Goal: Task Accomplishment & Management: Use online tool/utility

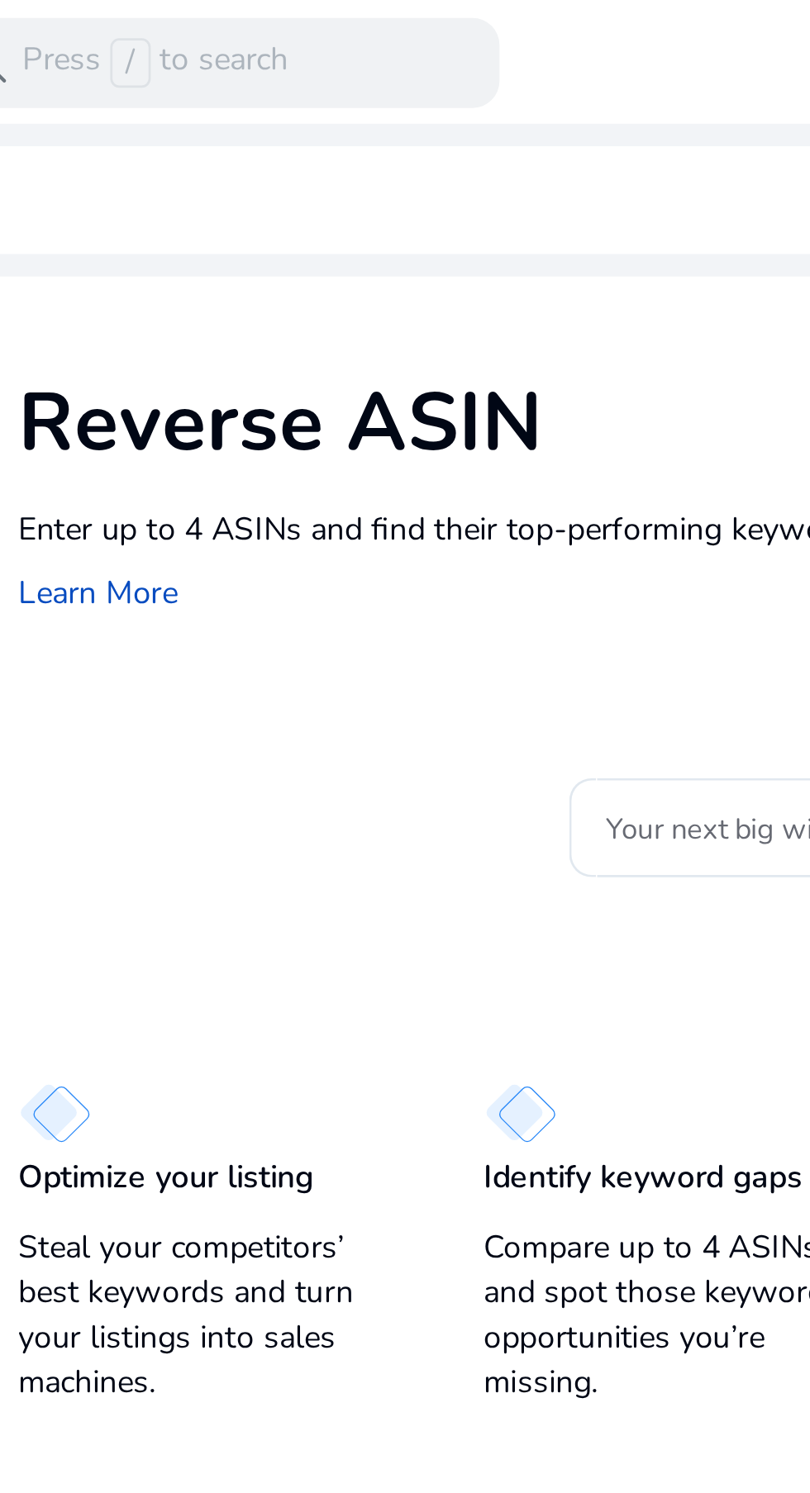
scroll to position [66, 0]
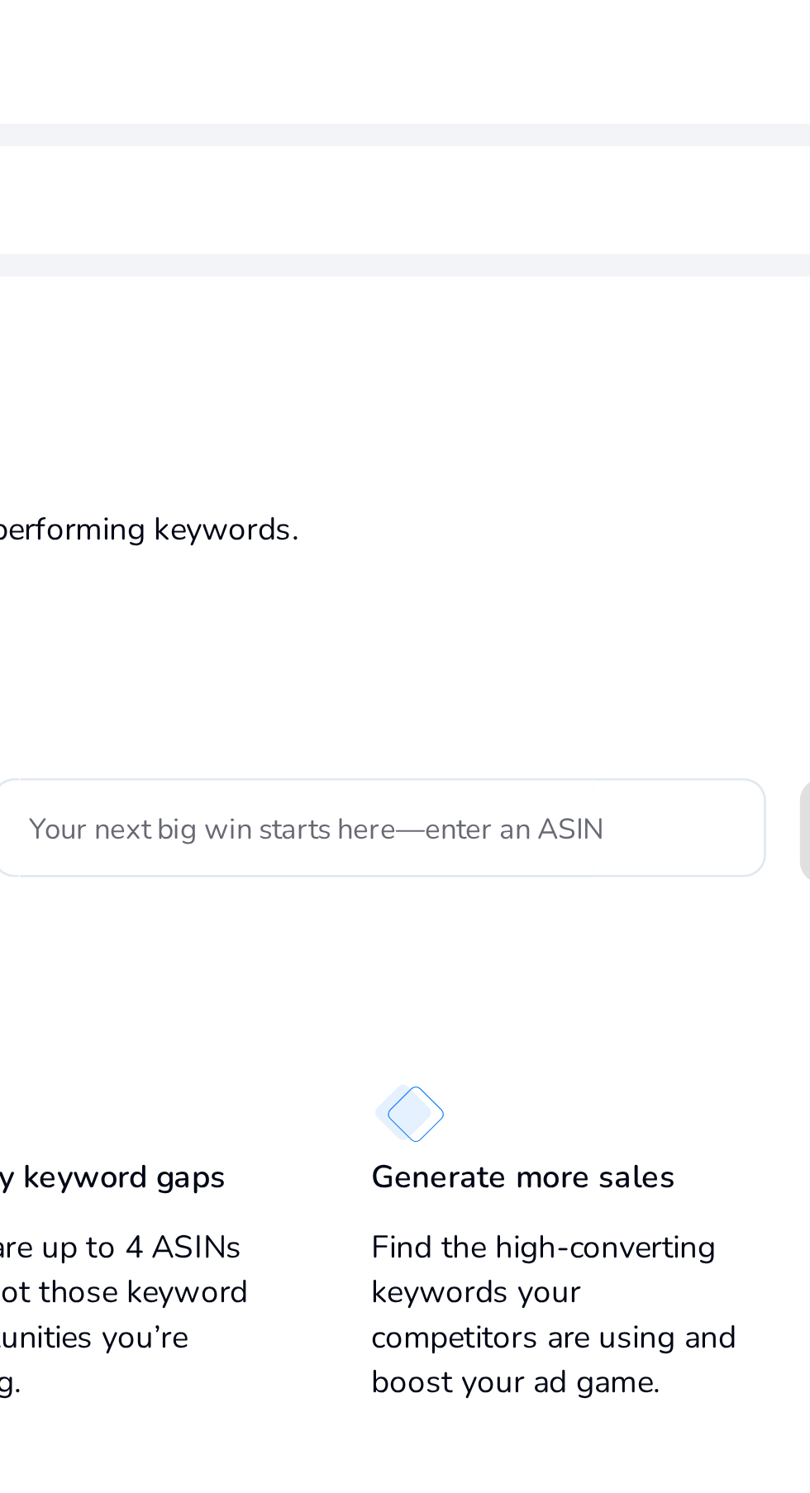
click at [514, 295] on input "Your next big win starts here—enter an ASIN" at bounding box center [459, 304] width 258 height 18
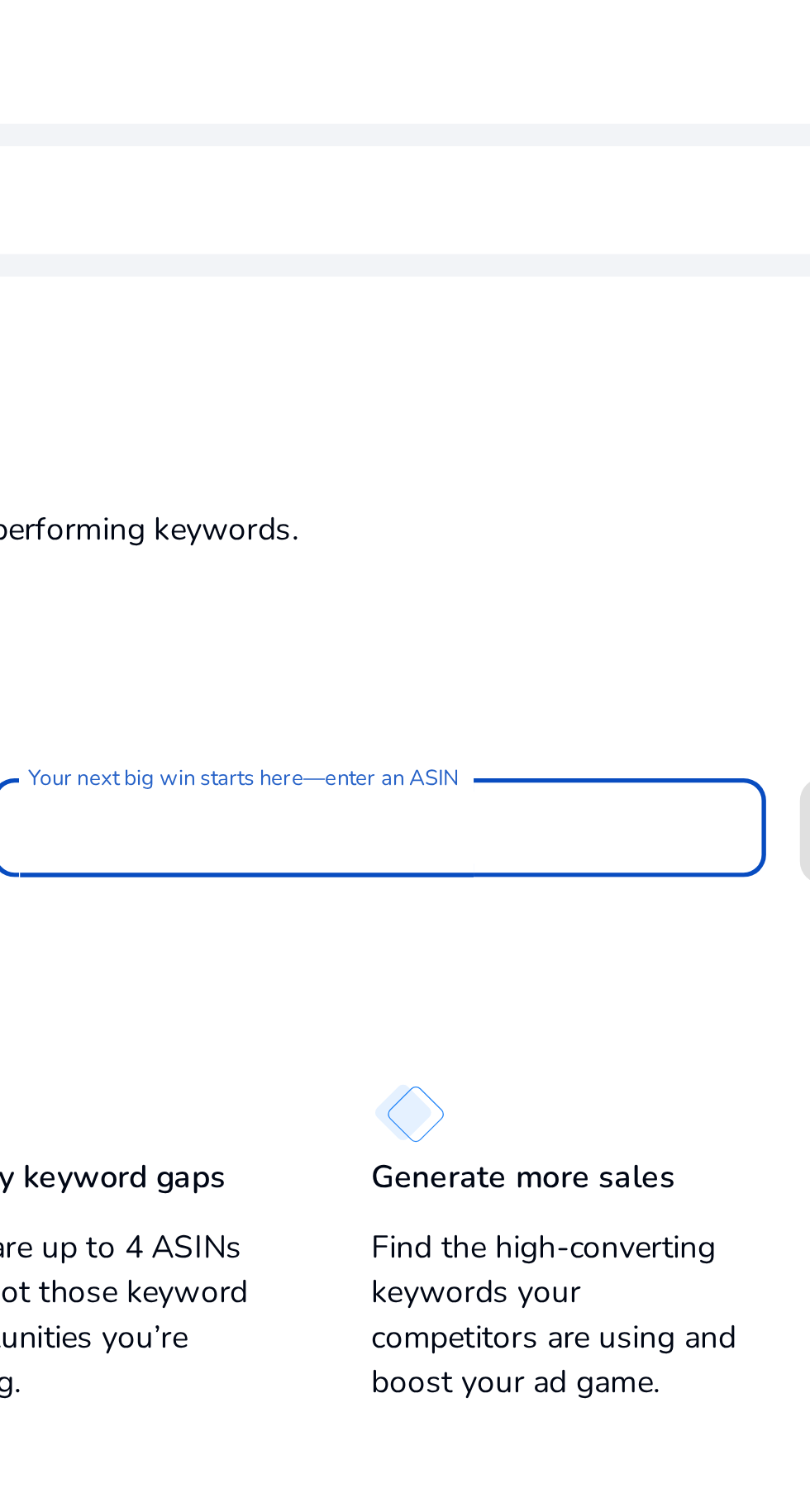
paste input "**********"
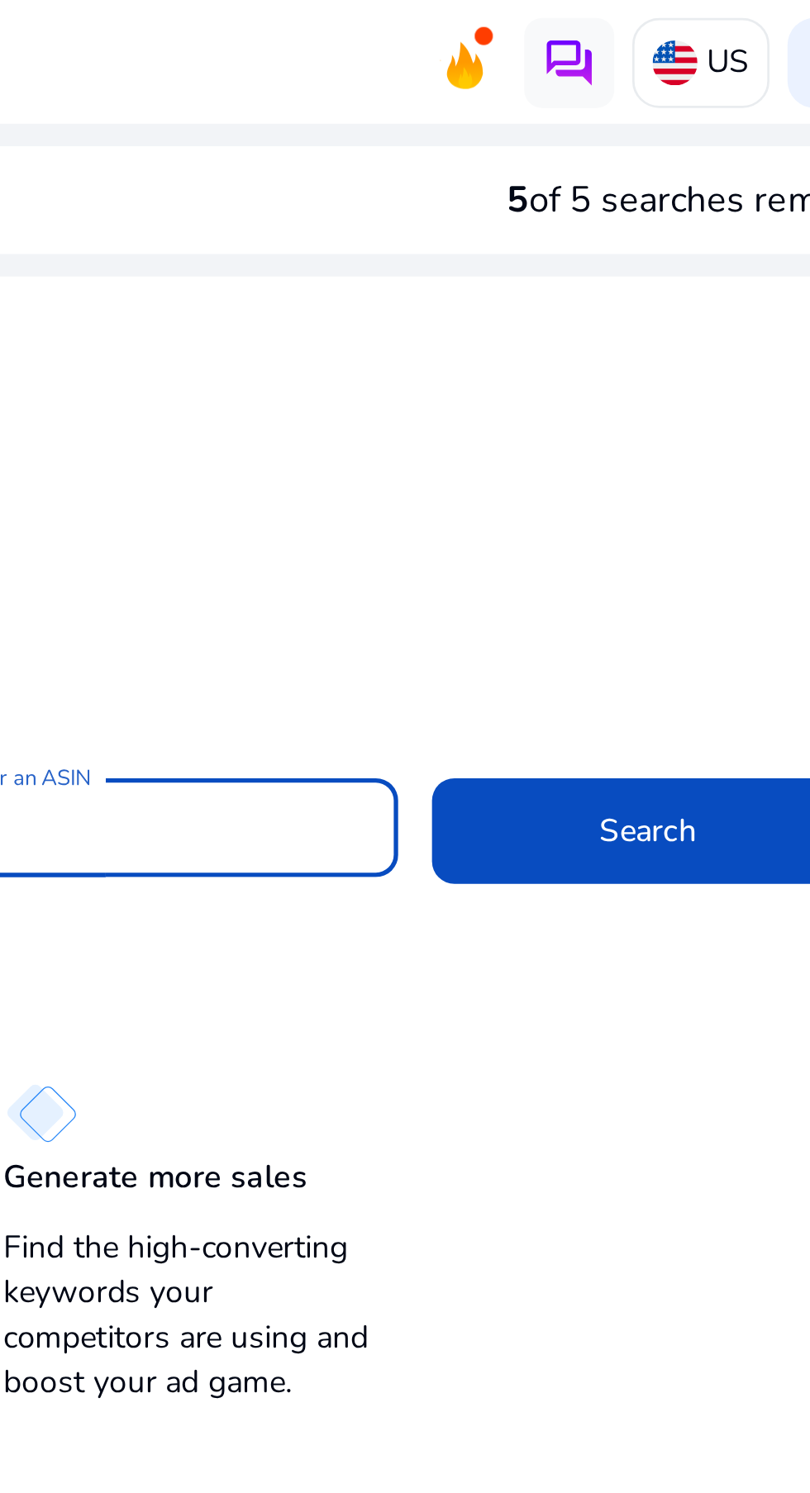
type input "**********"
click at [706, 285] on span at bounding box center [692, 305] width 159 height 40
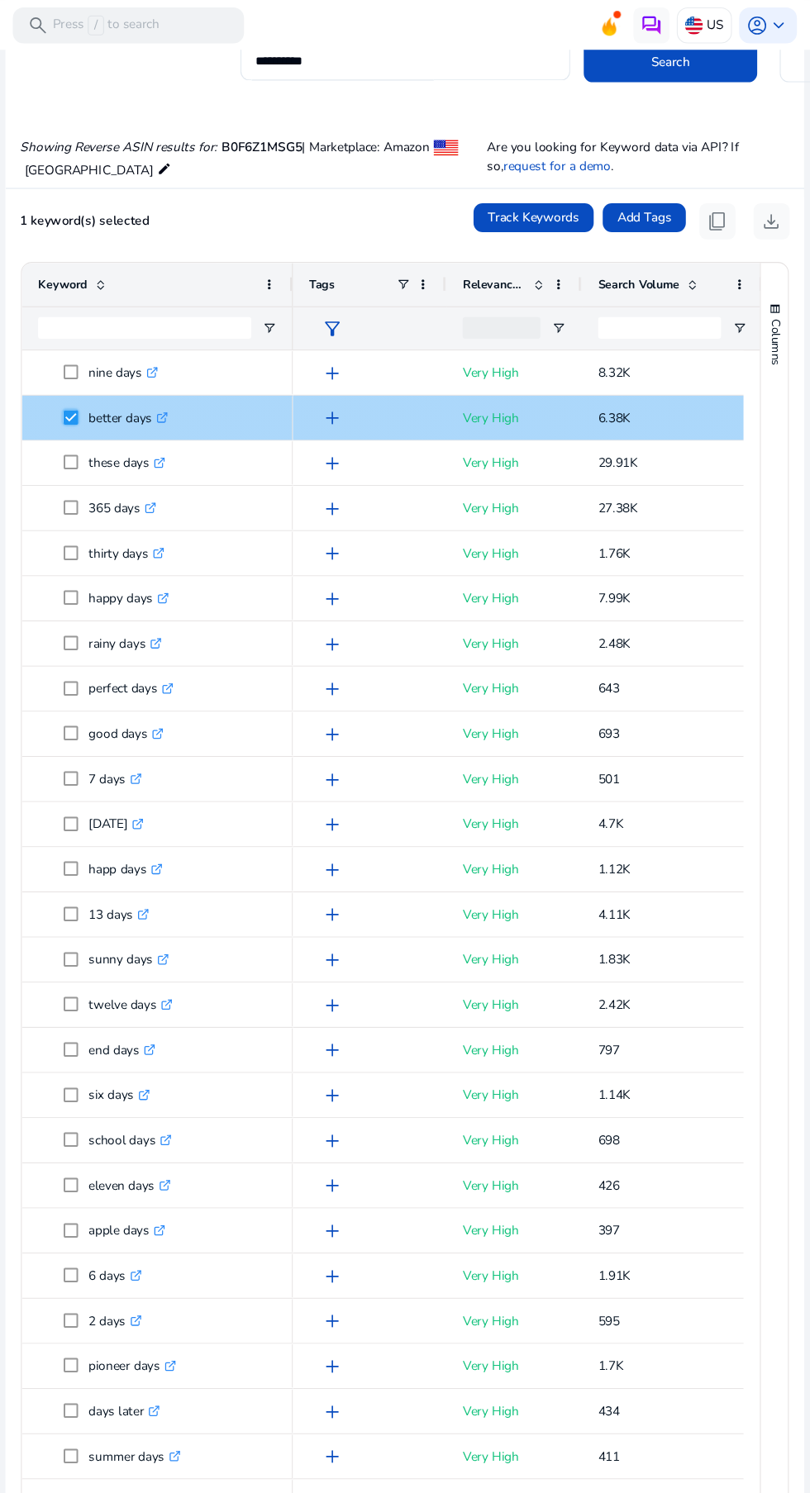
scroll to position [0, 0]
click at [526, 419] on p "Very High" at bounding box center [538, 424] width 94 height 34
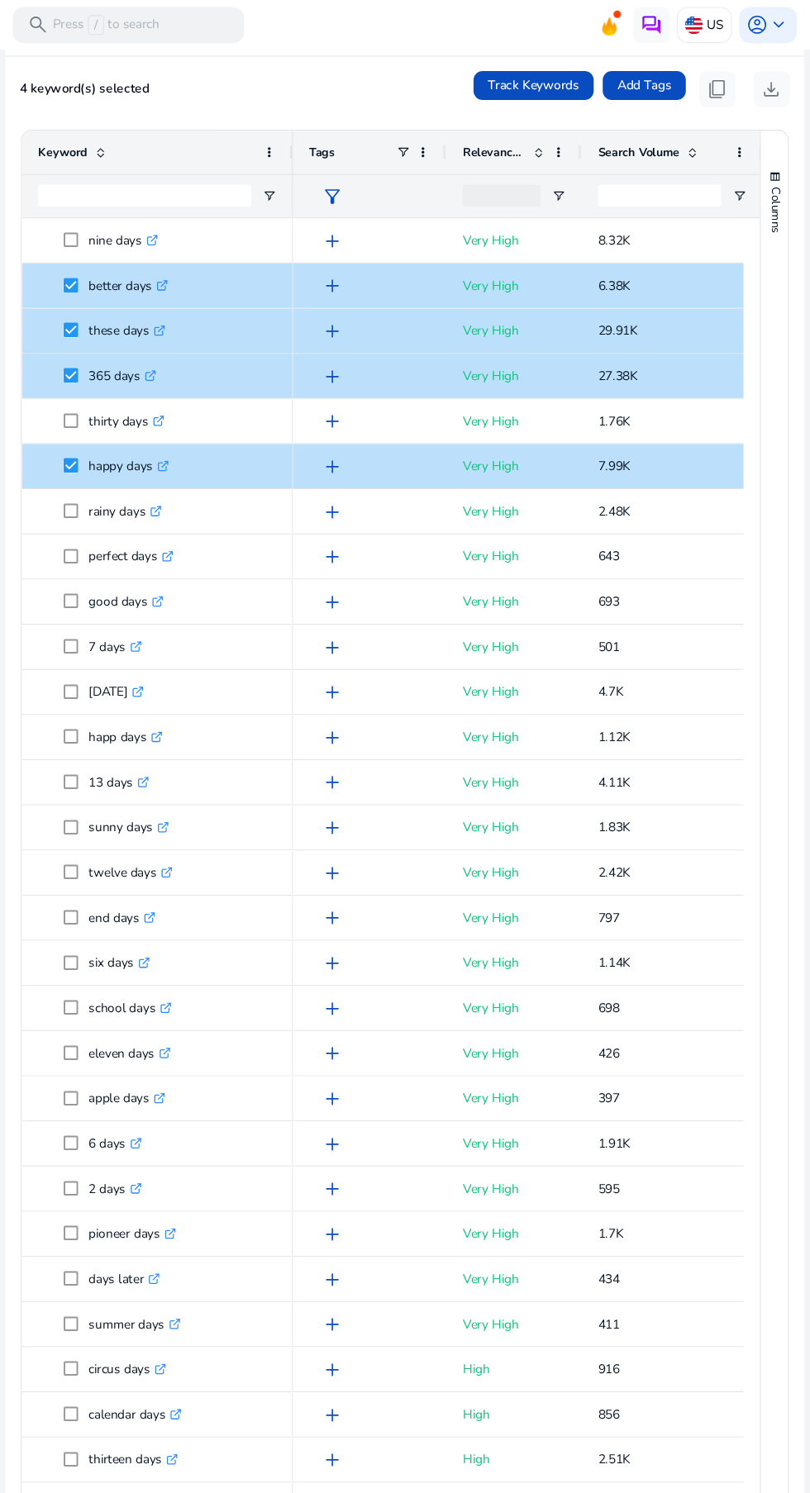
scroll to position [57, 0]
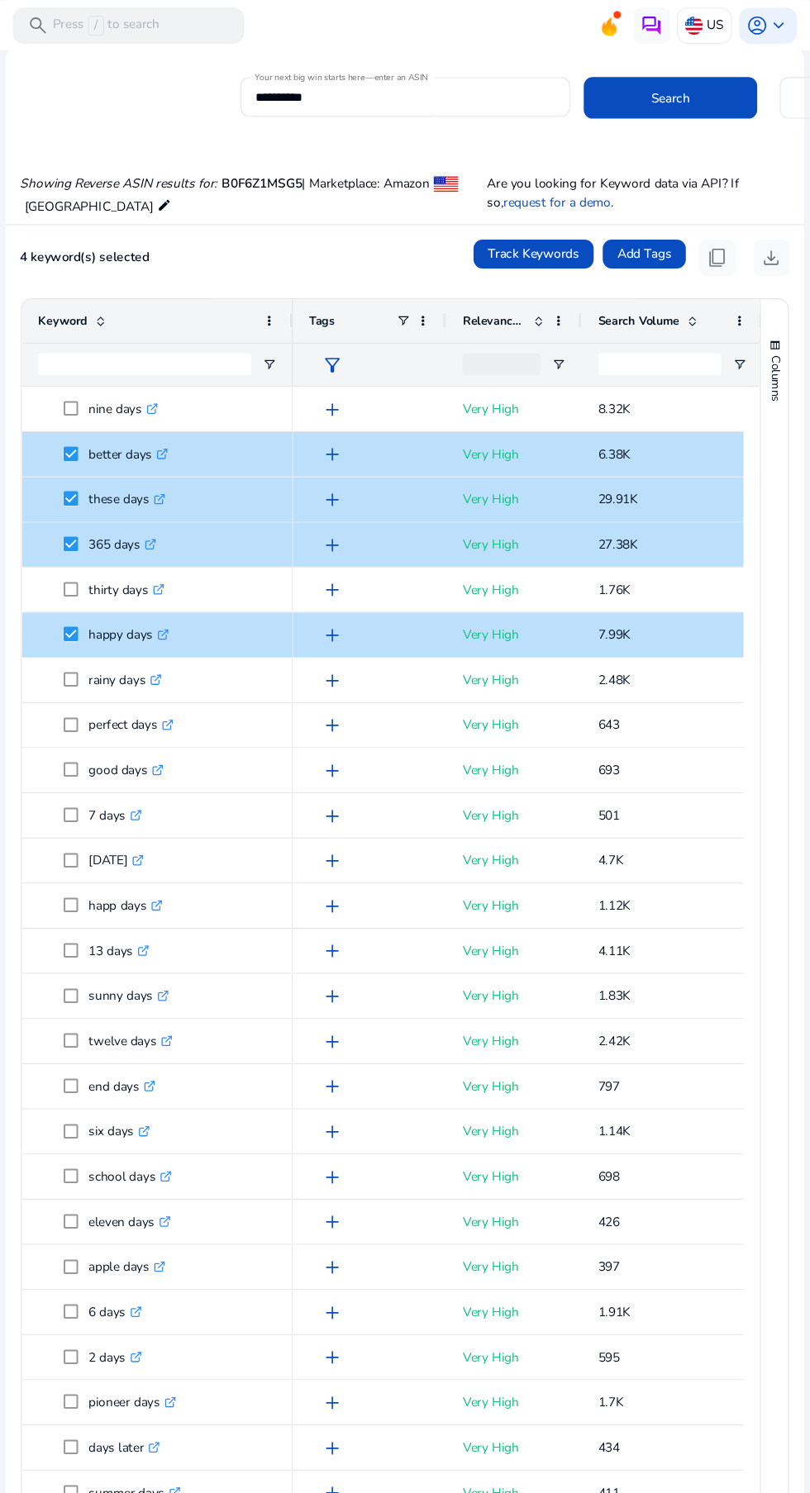
click at [524, 332] on div at bounding box center [526, 333] width 71 height 20
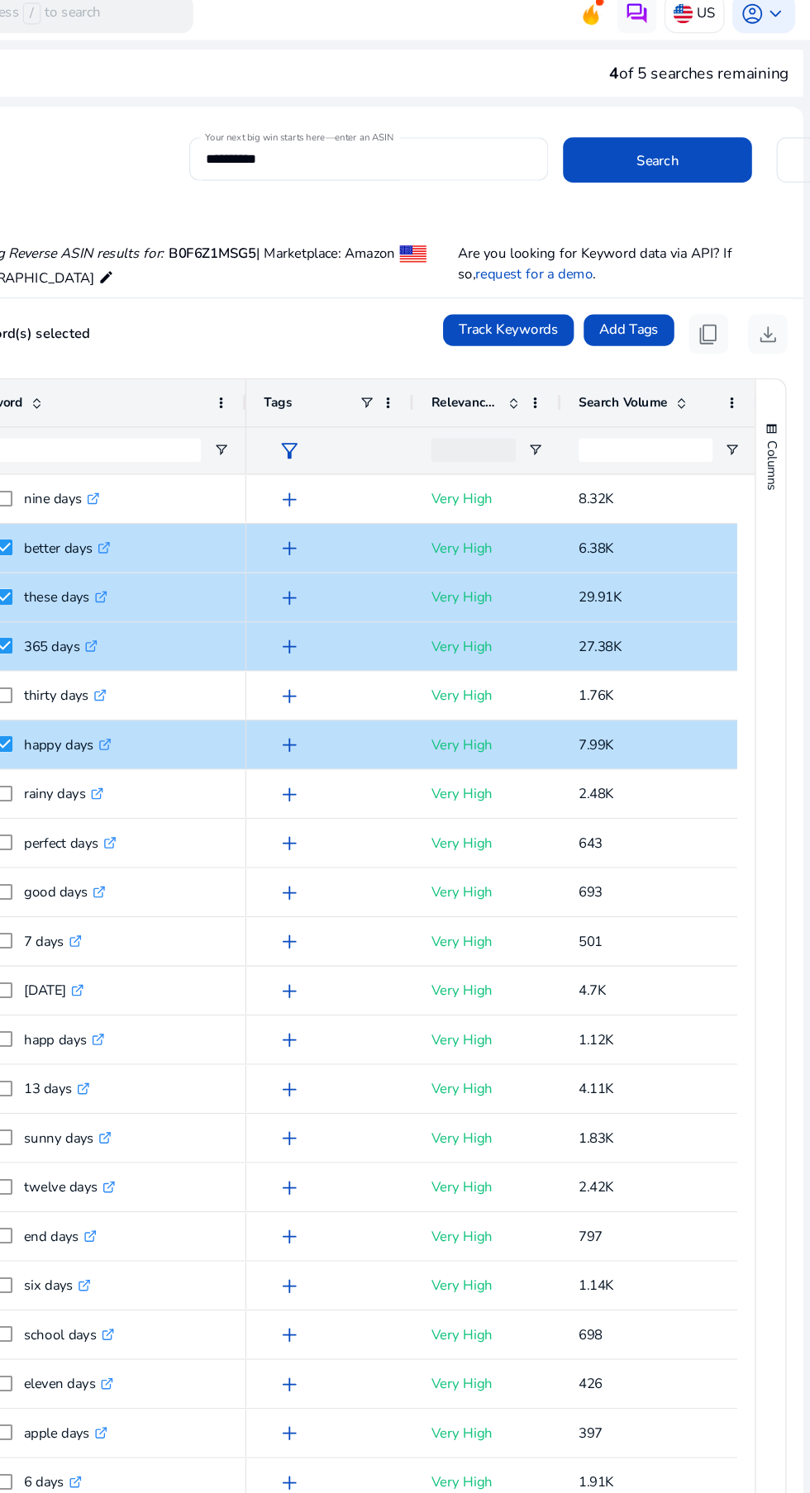
scroll to position [2, 0]
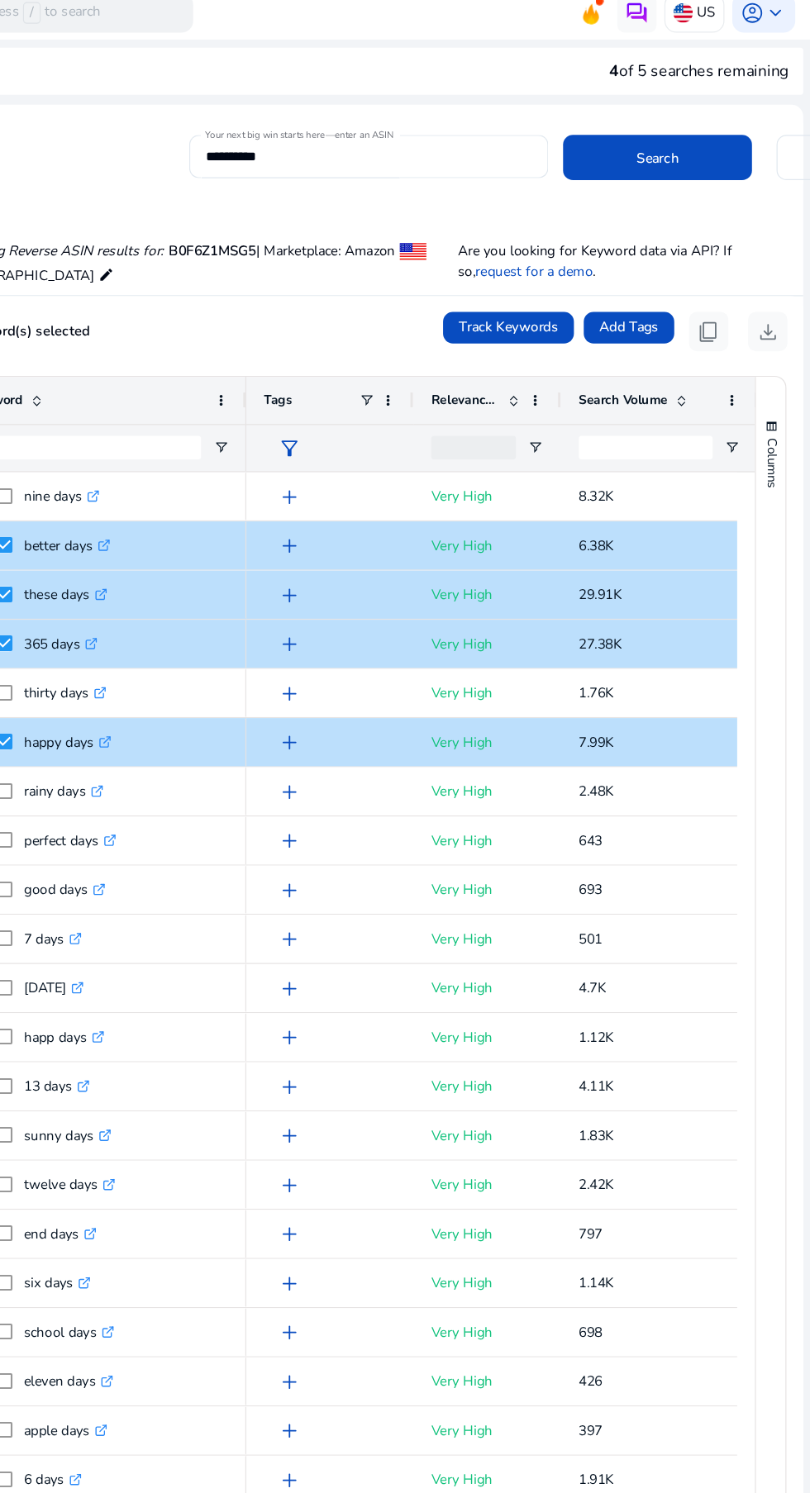
click at [551, 279] on span "Track Keywords" at bounding box center [555, 286] width 83 height 17
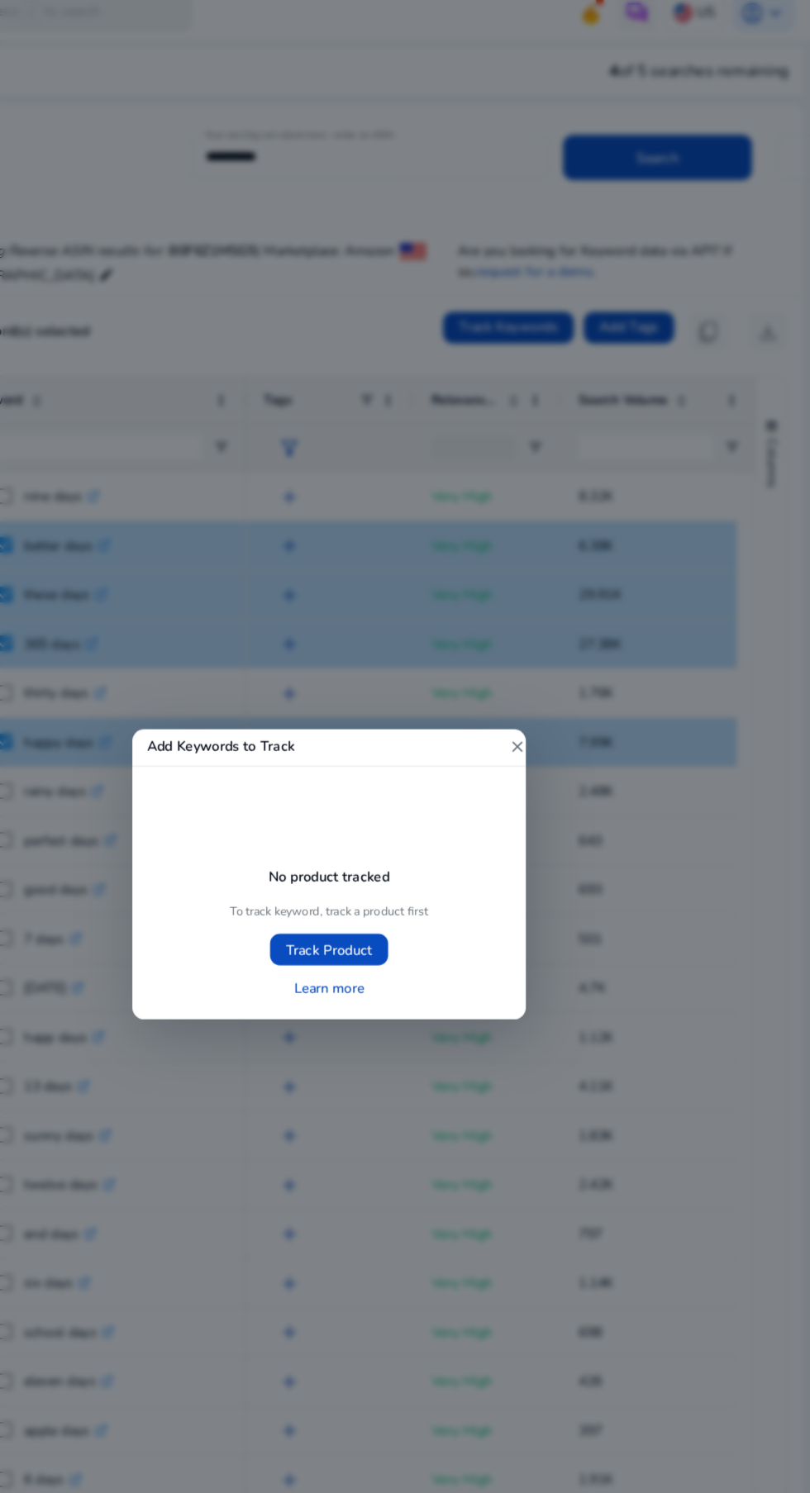
click at [564, 638] on mat-icon "close" at bounding box center [562, 639] width 15 height 15
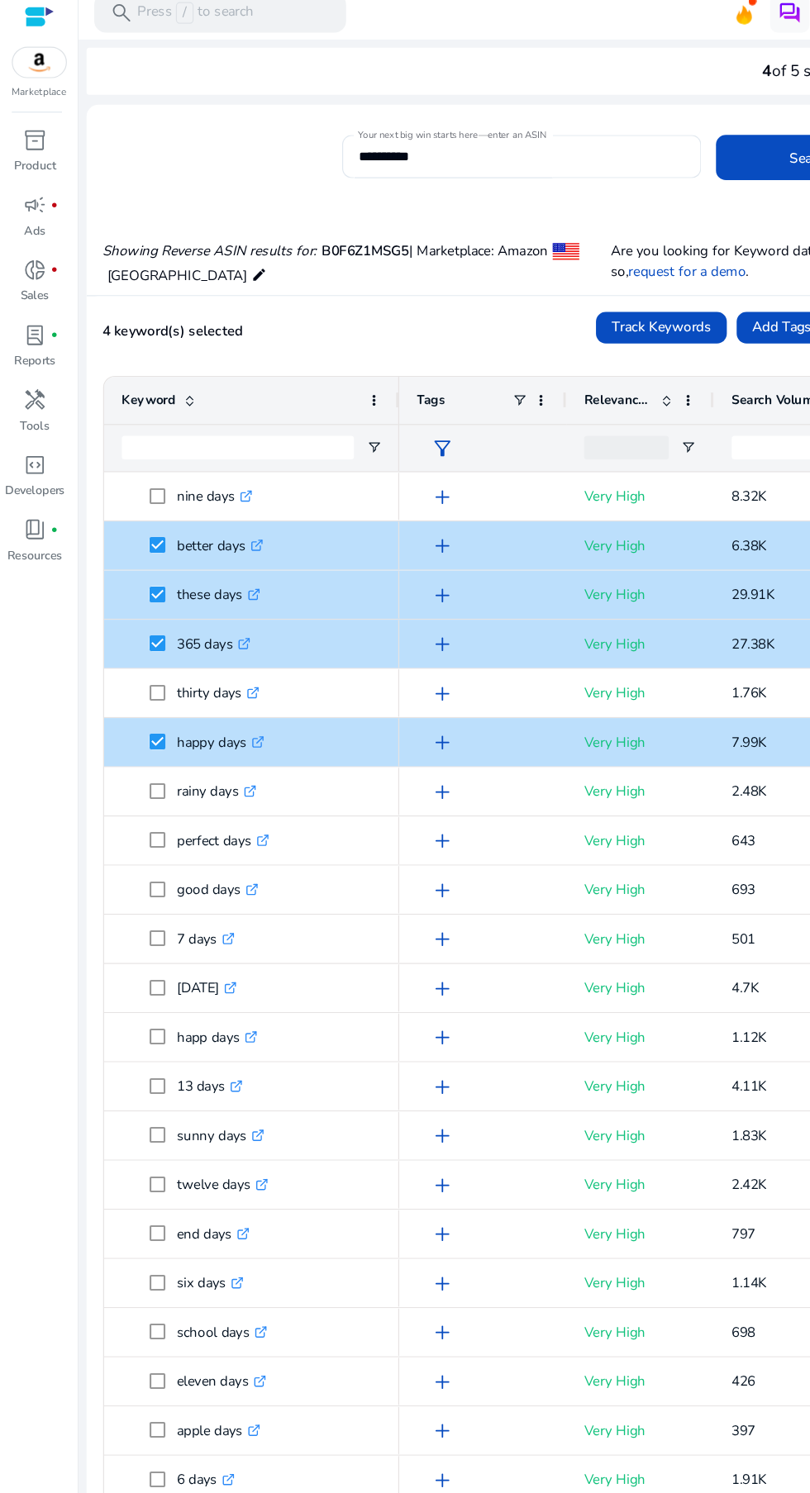
scroll to position [0, 0]
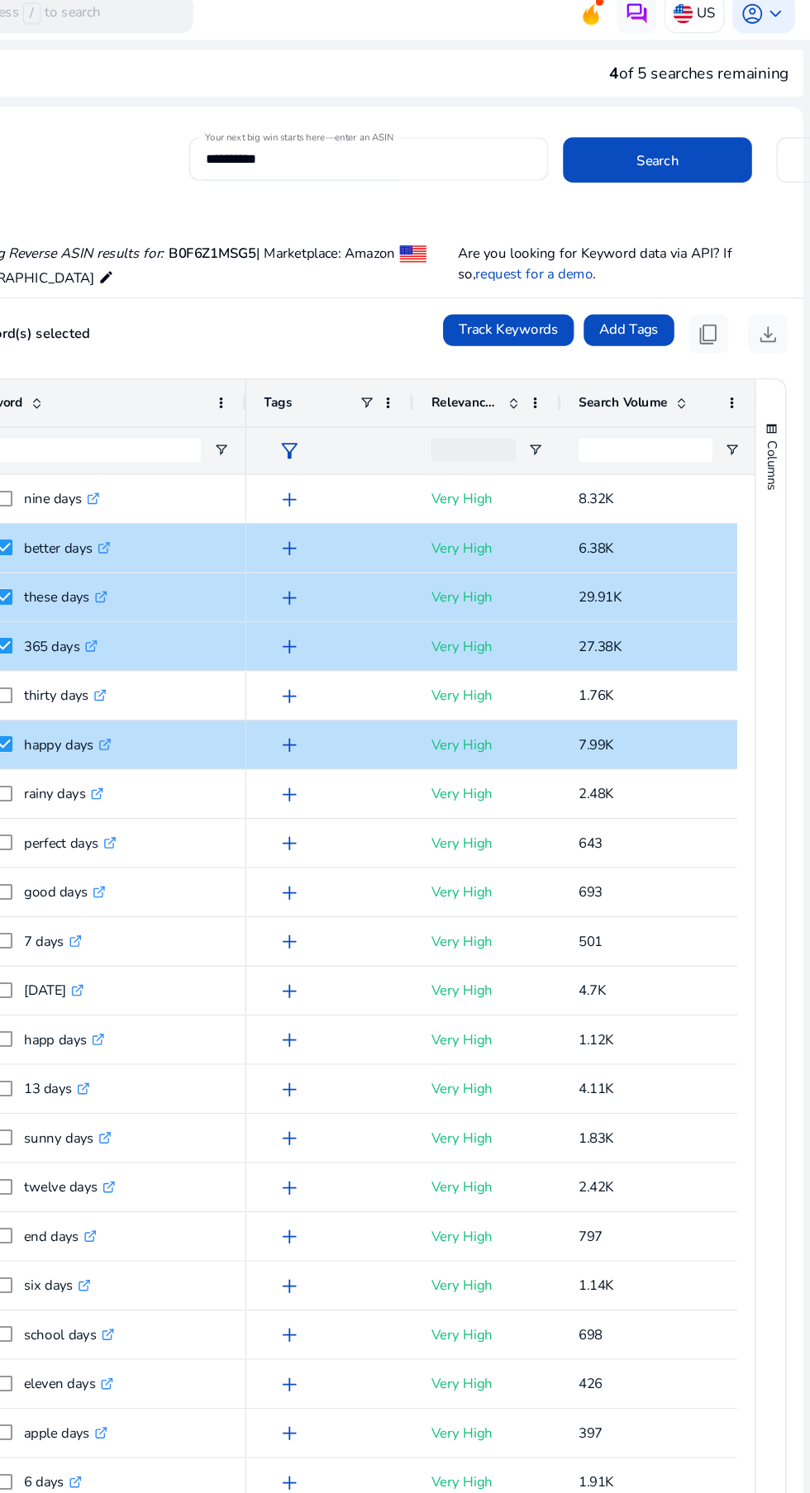
click at [719, 292] on span "content_copy" at bounding box center [724, 293] width 20 height 20
click at [714, 297] on span "content_copy" at bounding box center [724, 293] width 20 height 20
click at [713, 753] on p "693" at bounding box center [683, 762] width 136 height 34
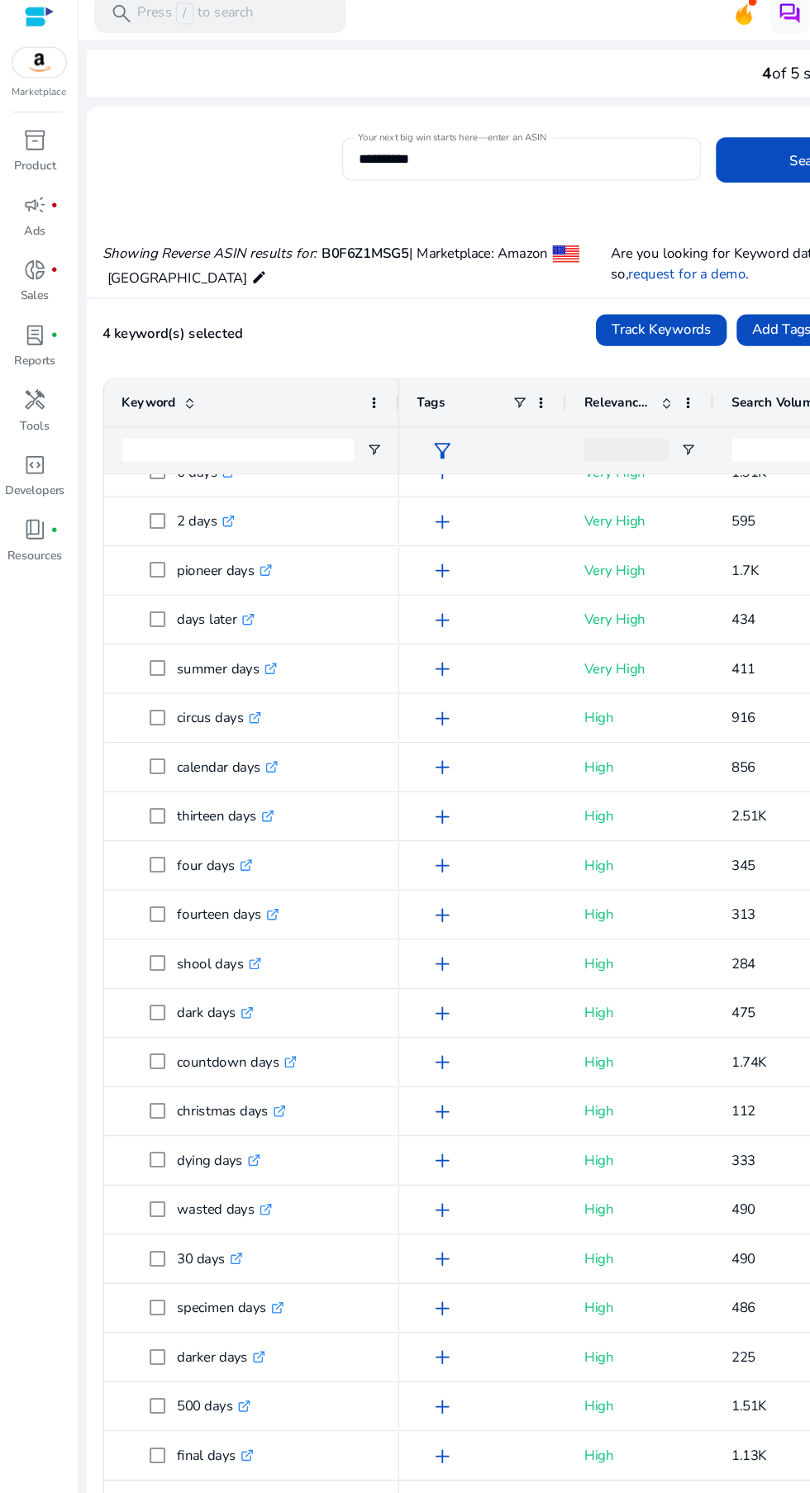
scroll to position [849, 0]
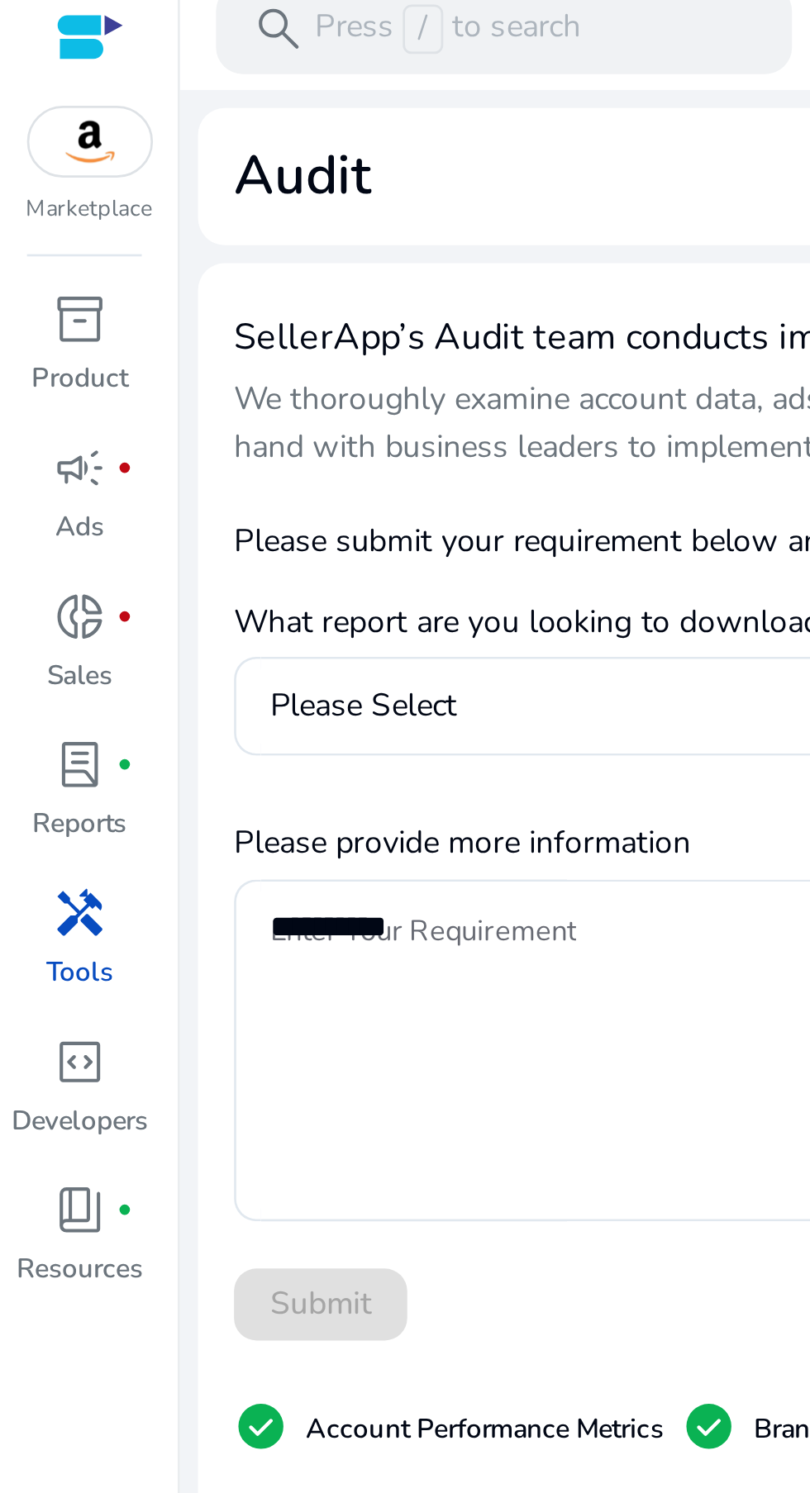
click at [35, 355] on span "handyman" at bounding box center [30, 348] width 20 height 20
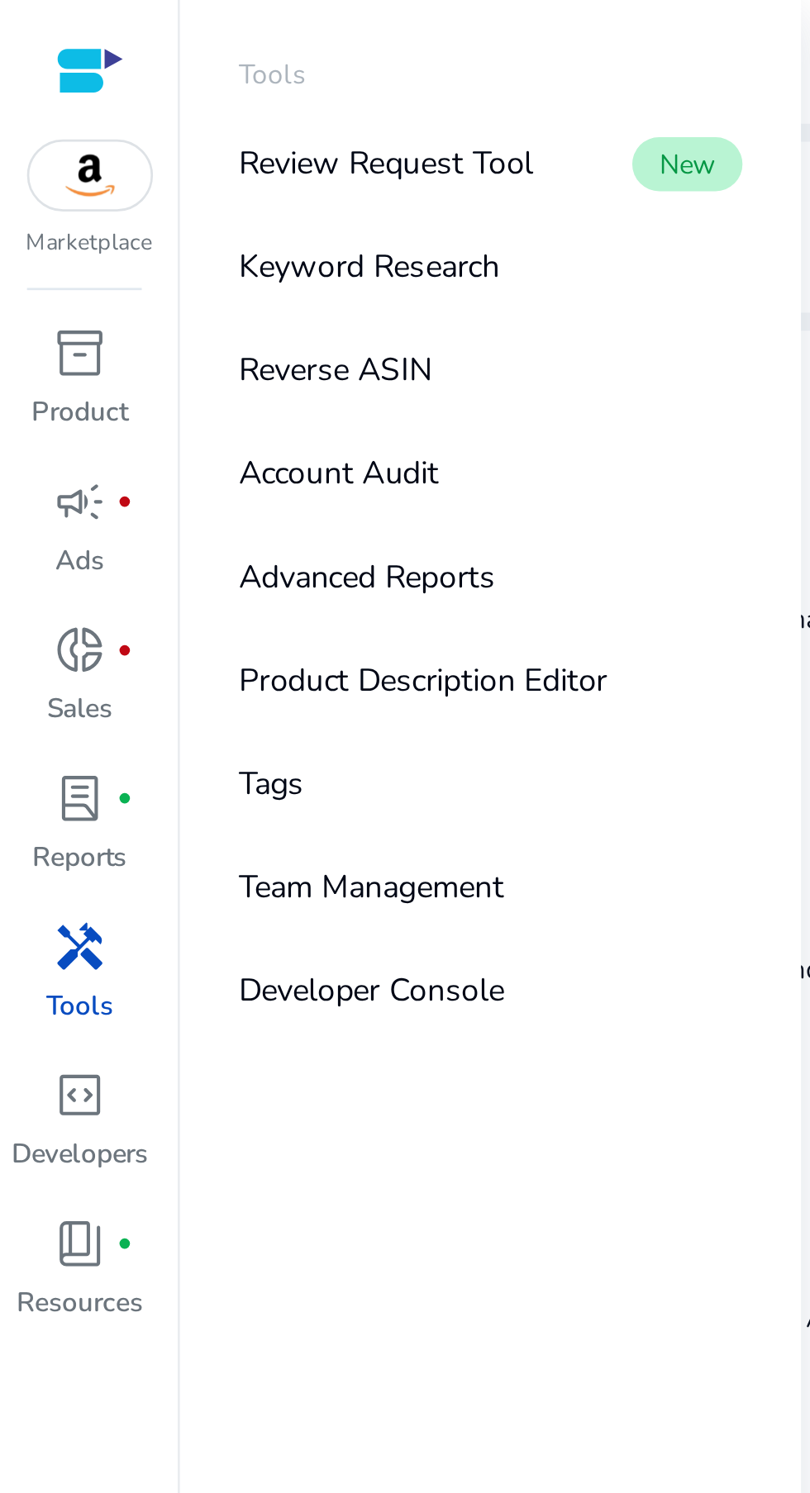
click at [121, 140] on p "Reverse ASIN" at bounding box center [123, 135] width 71 height 17
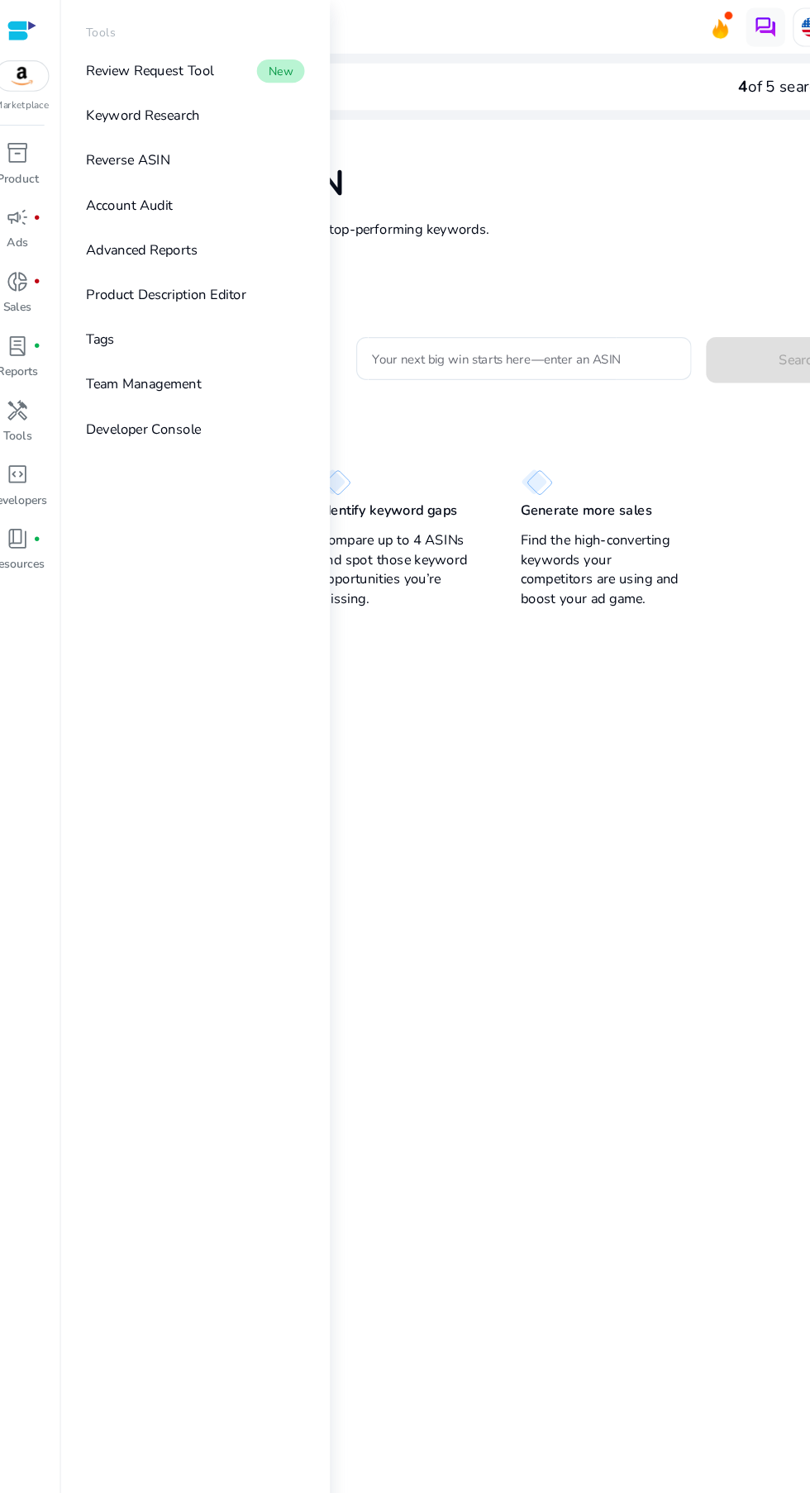
click at [192, 135] on link "Reverse ASIN" at bounding box center [180, 135] width 212 height 37
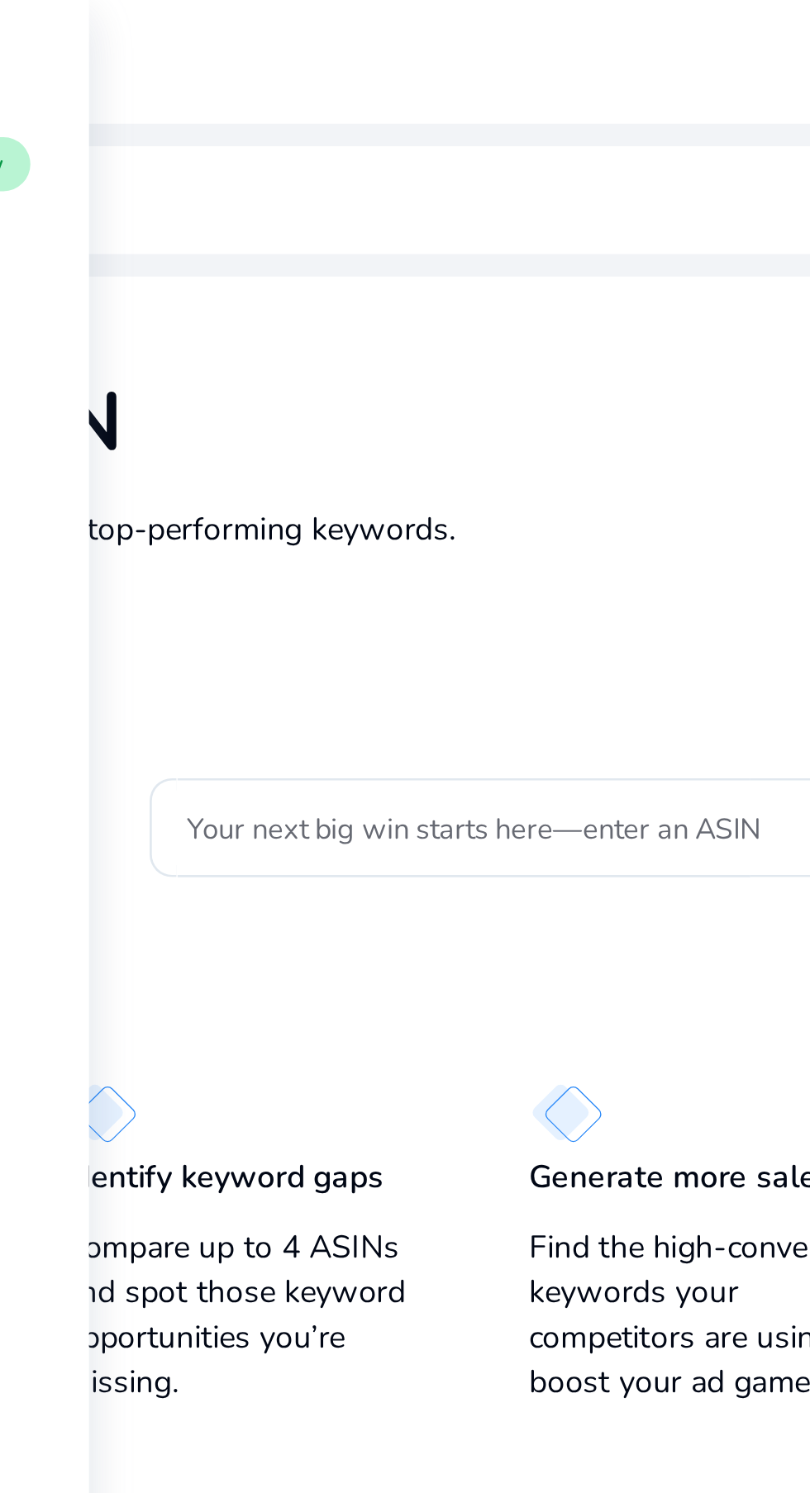
click at [450, 298] on input "Your next big win starts here—enter an ASIN" at bounding box center [459, 304] width 258 height 18
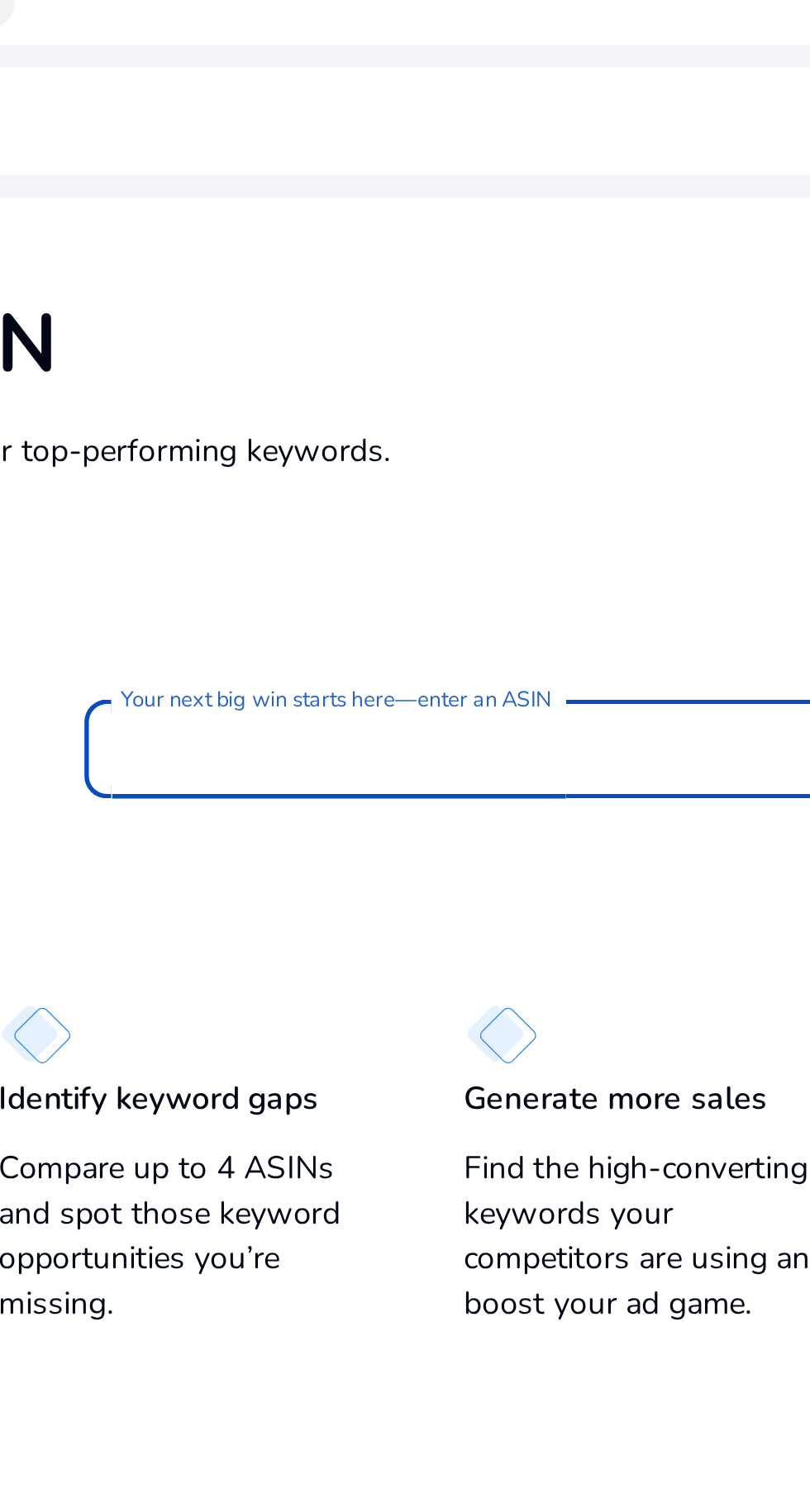
type input "**********"
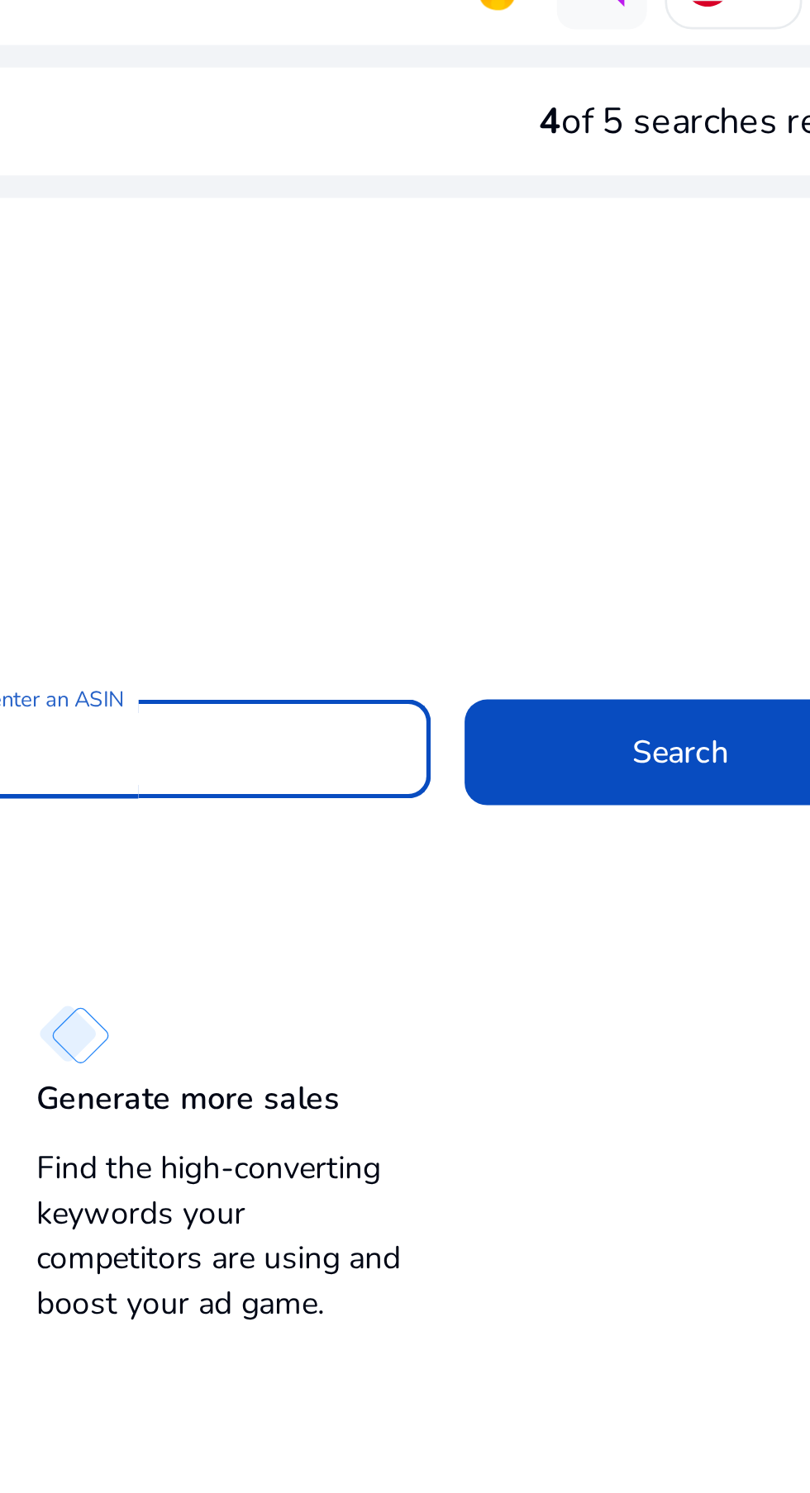
click at [694, 300] on span "Search" at bounding box center [692, 305] width 36 height 17
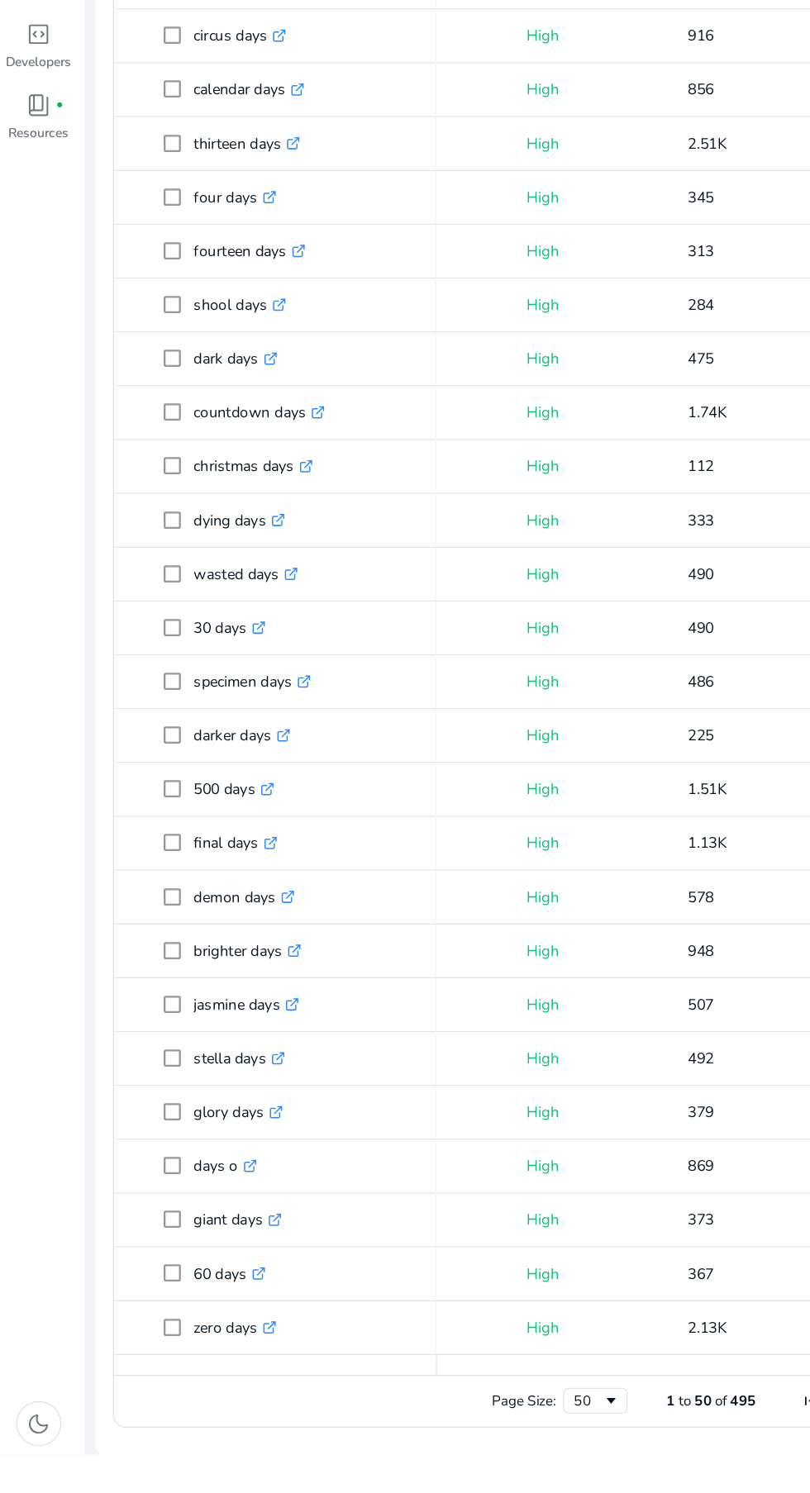
scroll to position [0, 87]
